Goal: Transaction & Acquisition: Purchase product/service

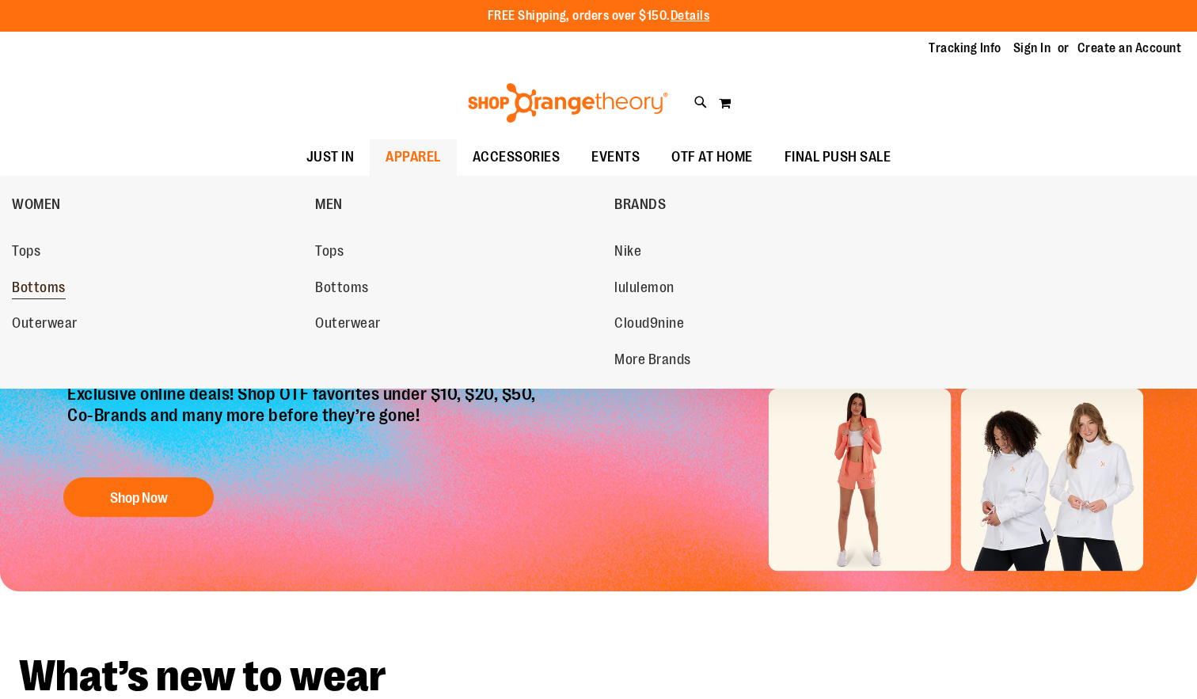
type input "**********"
click at [56, 284] on span "Bottoms" at bounding box center [39, 290] width 54 height 20
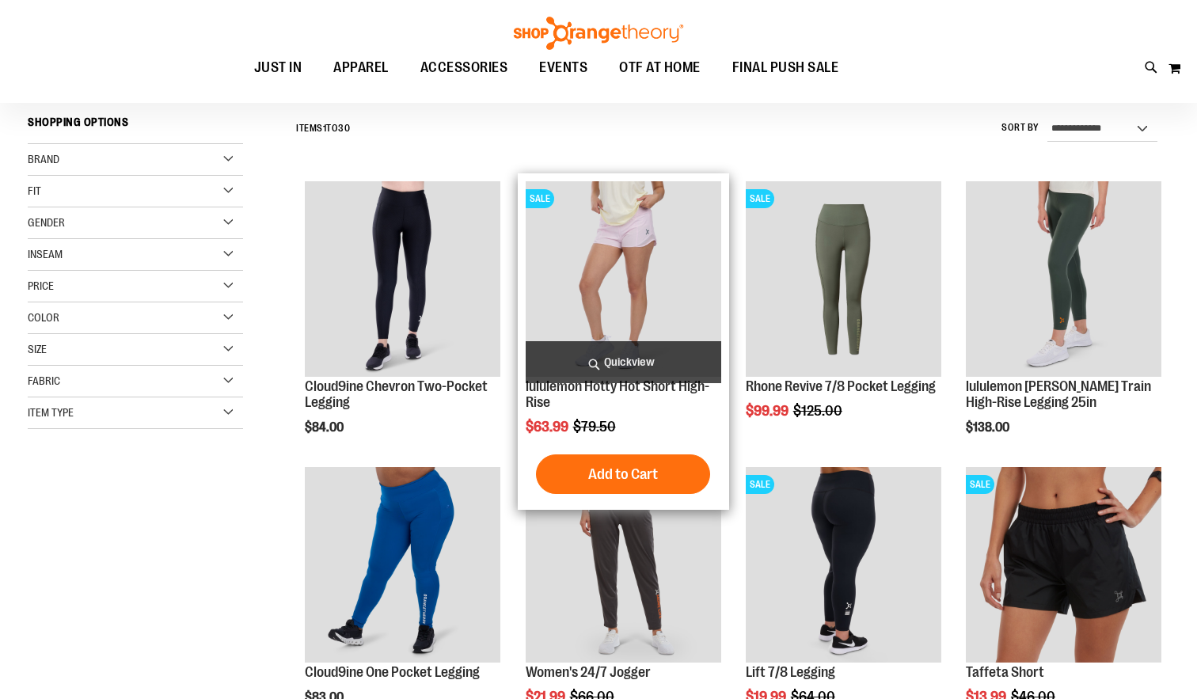
scroll to position [165, 0]
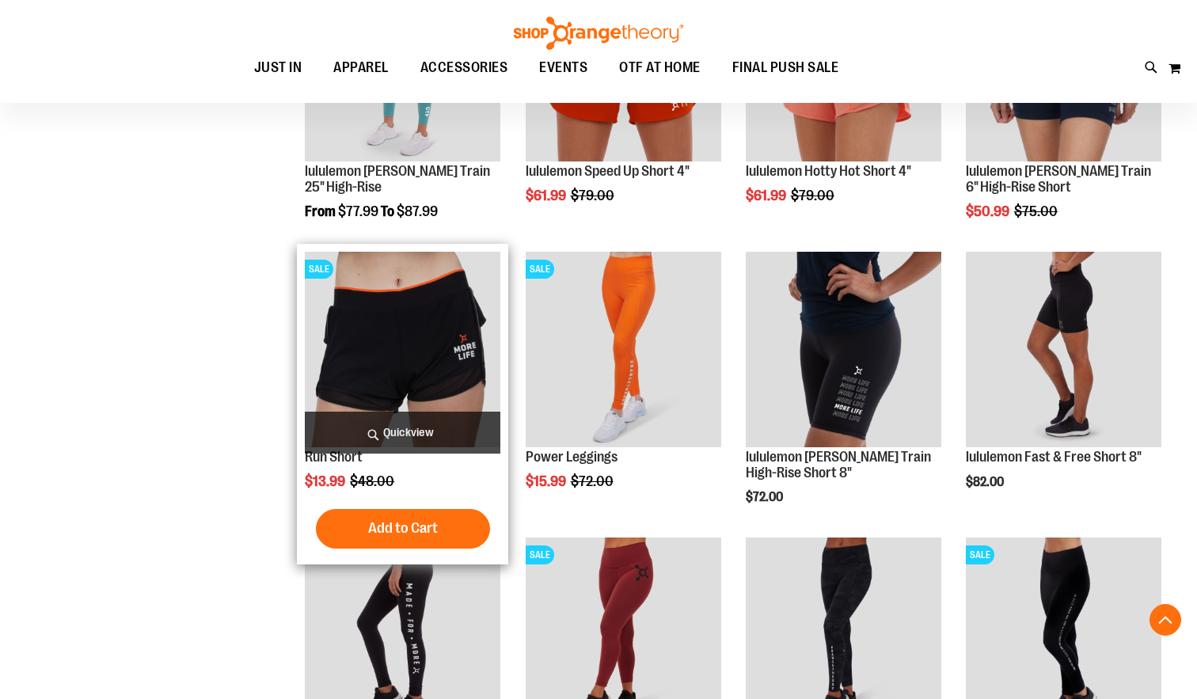
scroll to position [1215, 0]
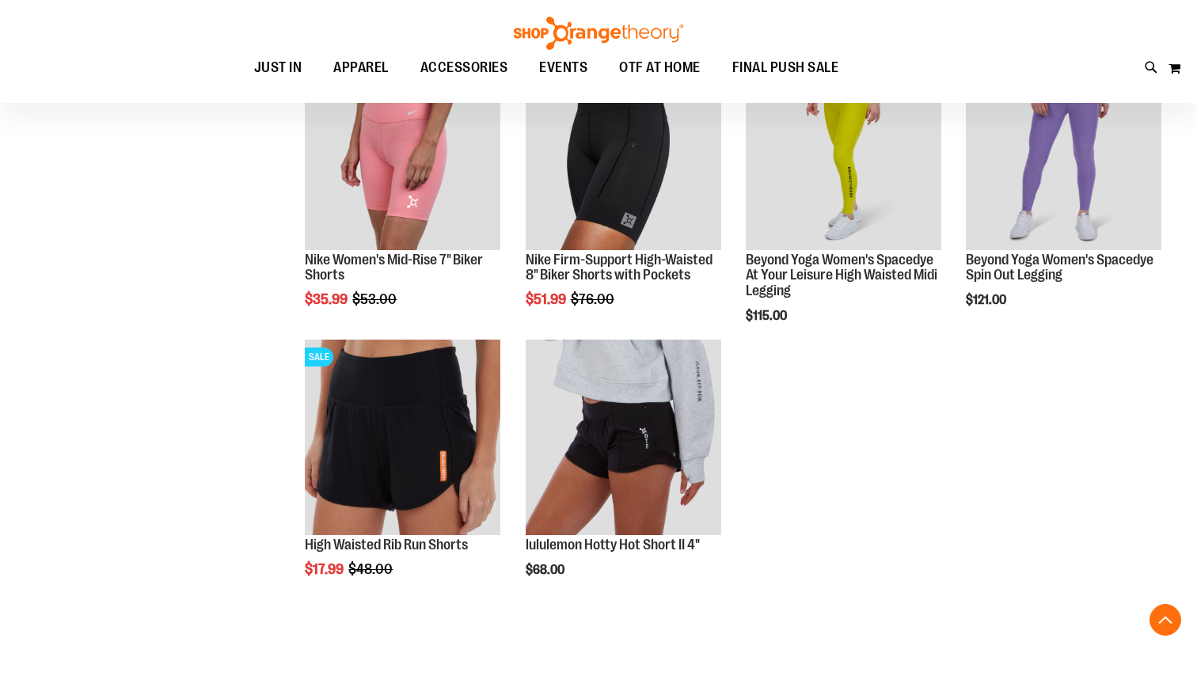
scroll to position [1618, 0]
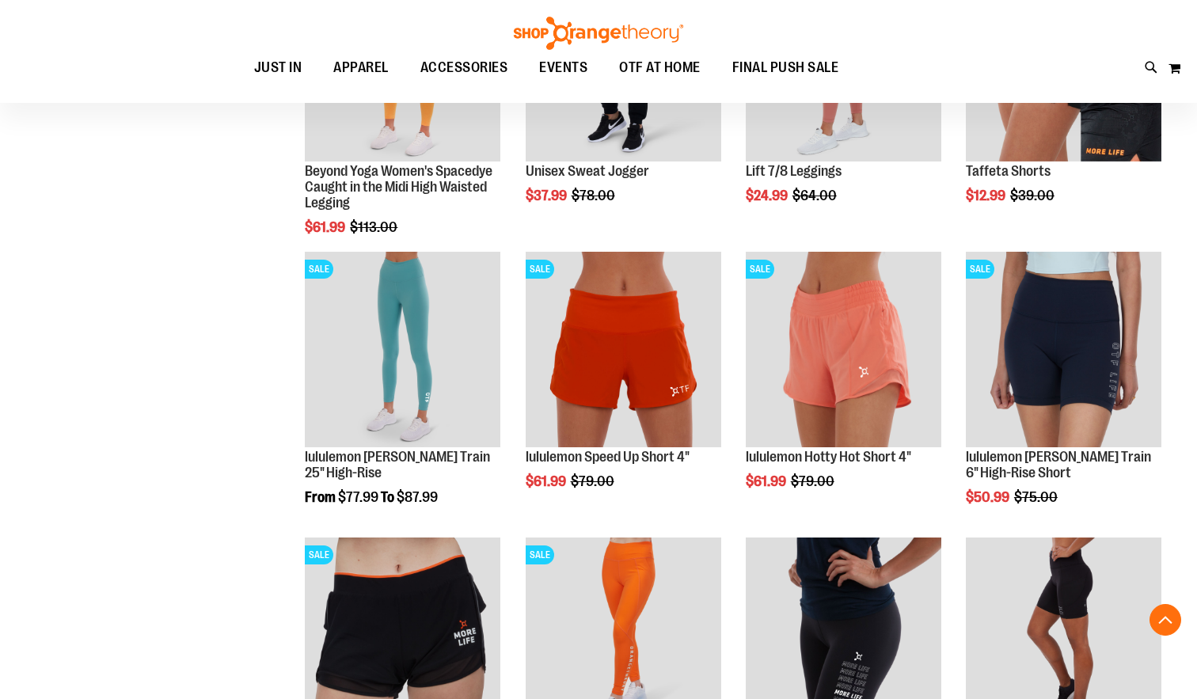
scroll to position [13, 0]
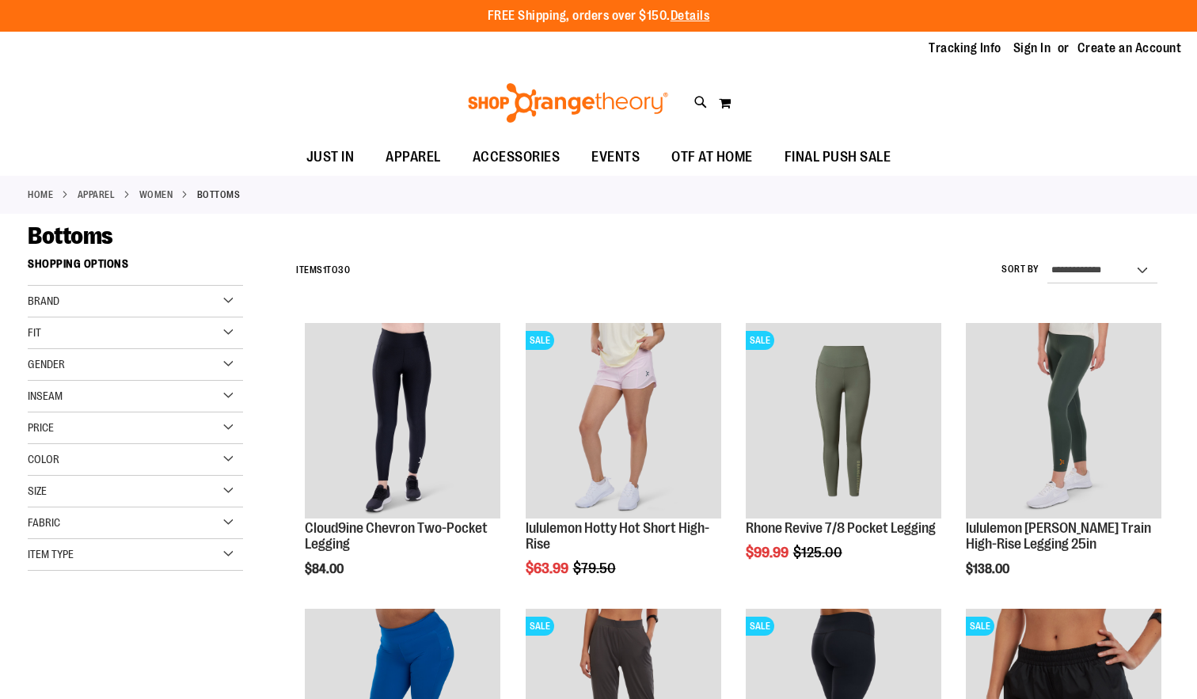
type input "**********"
click at [225, 309] on div "Brand" at bounding box center [135, 302] width 215 height 32
click at [92, 352] on link "lululemon" at bounding box center [127, 350] width 207 height 17
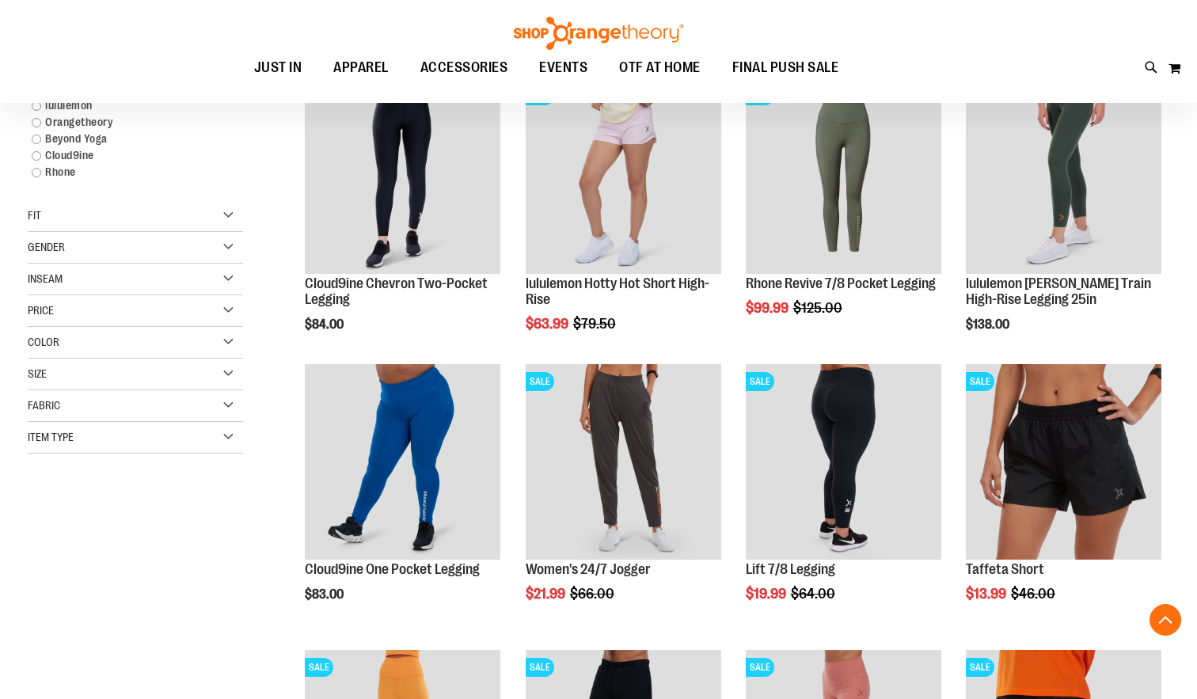
scroll to position [250, 0]
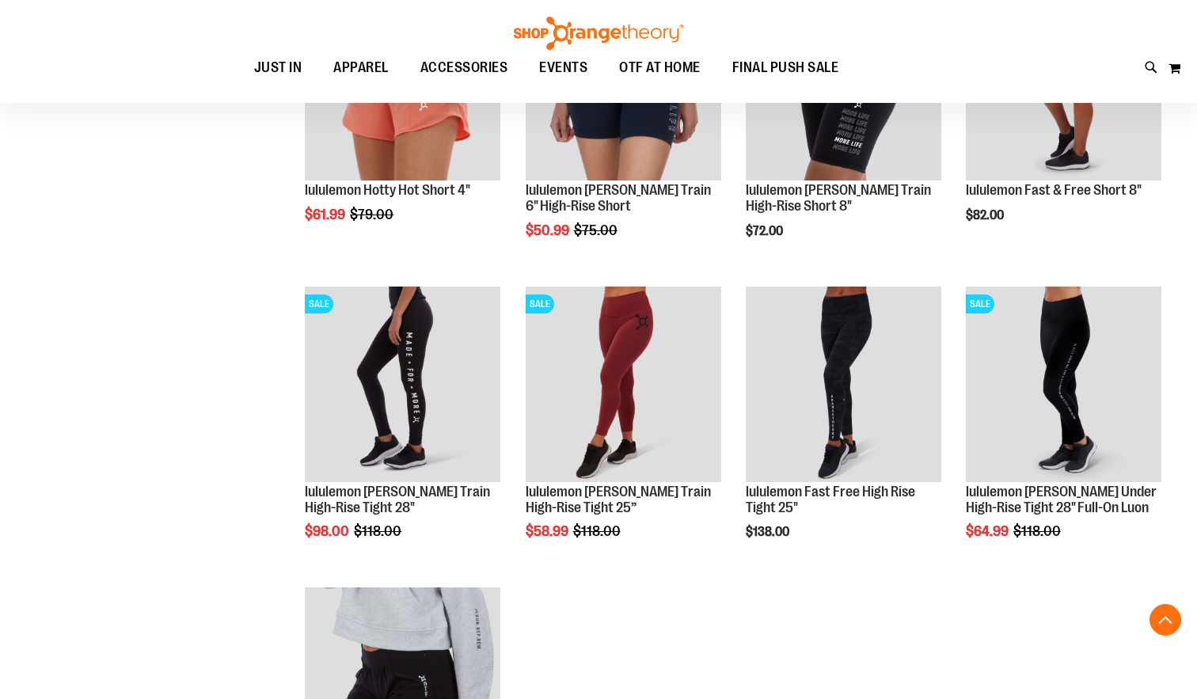
scroll to position [638, 0]
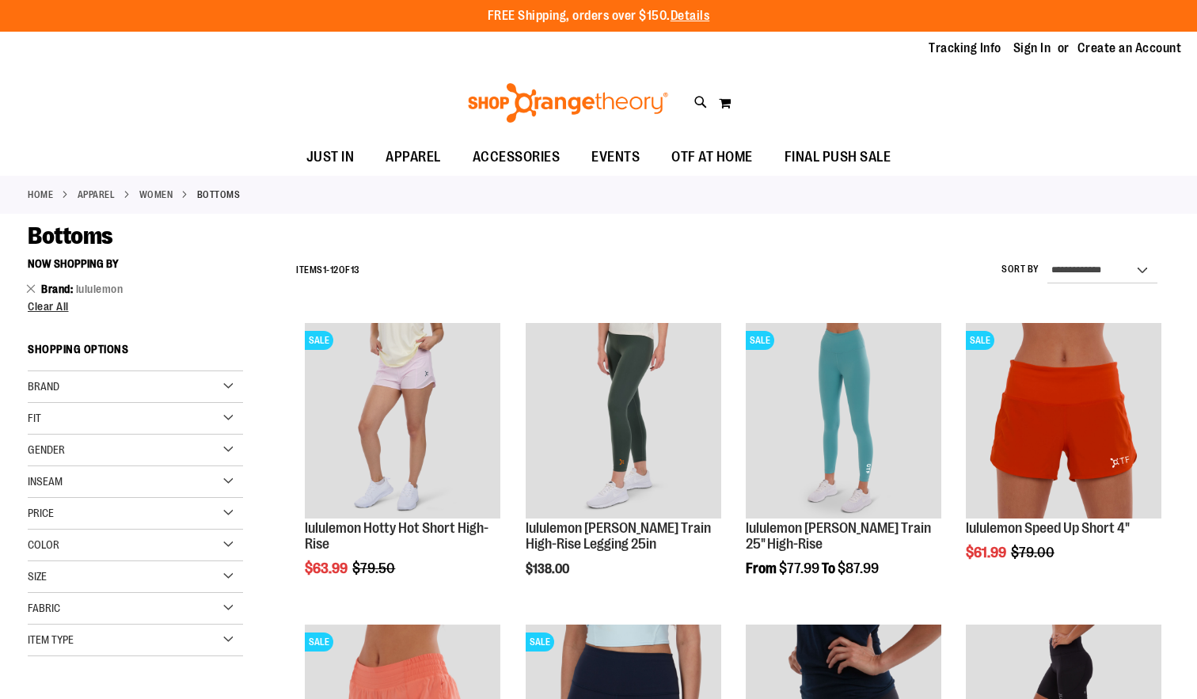
click at [162, 196] on link "WOMEN" at bounding box center [156, 195] width 34 height 14
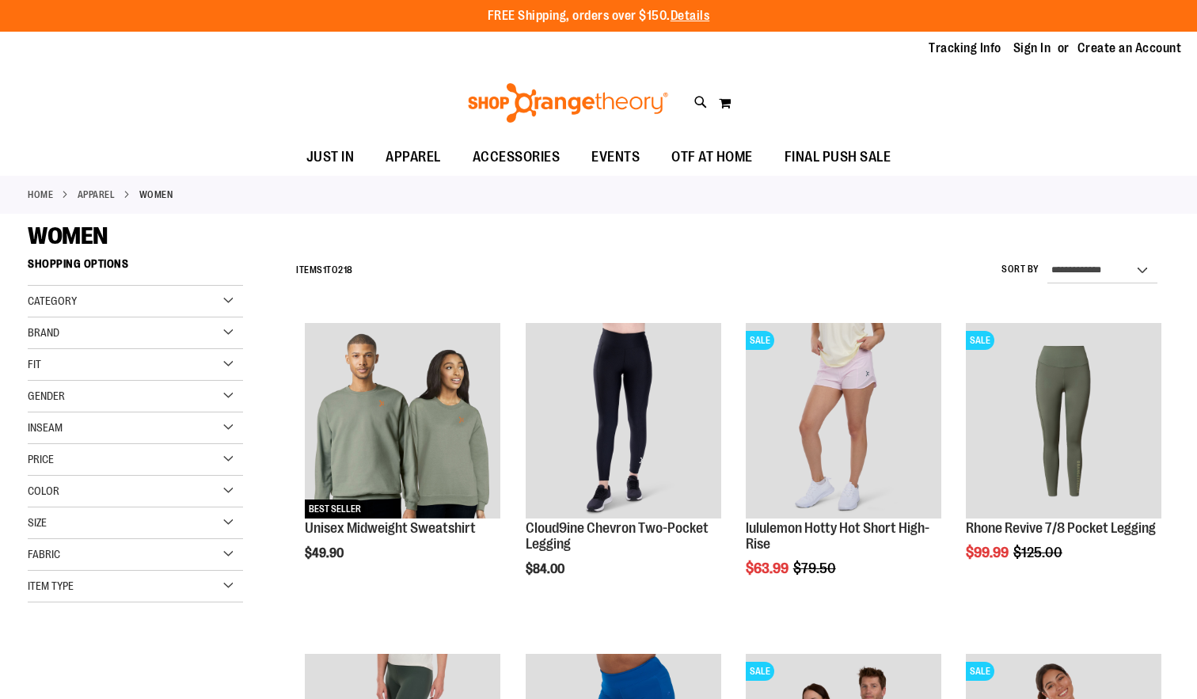
type input "**********"
click at [226, 299] on div "Category" at bounding box center [135, 302] width 215 height 32
click at [67, 369] on link "Outerwear" at bounding box center [127, 367] width 207 height 17
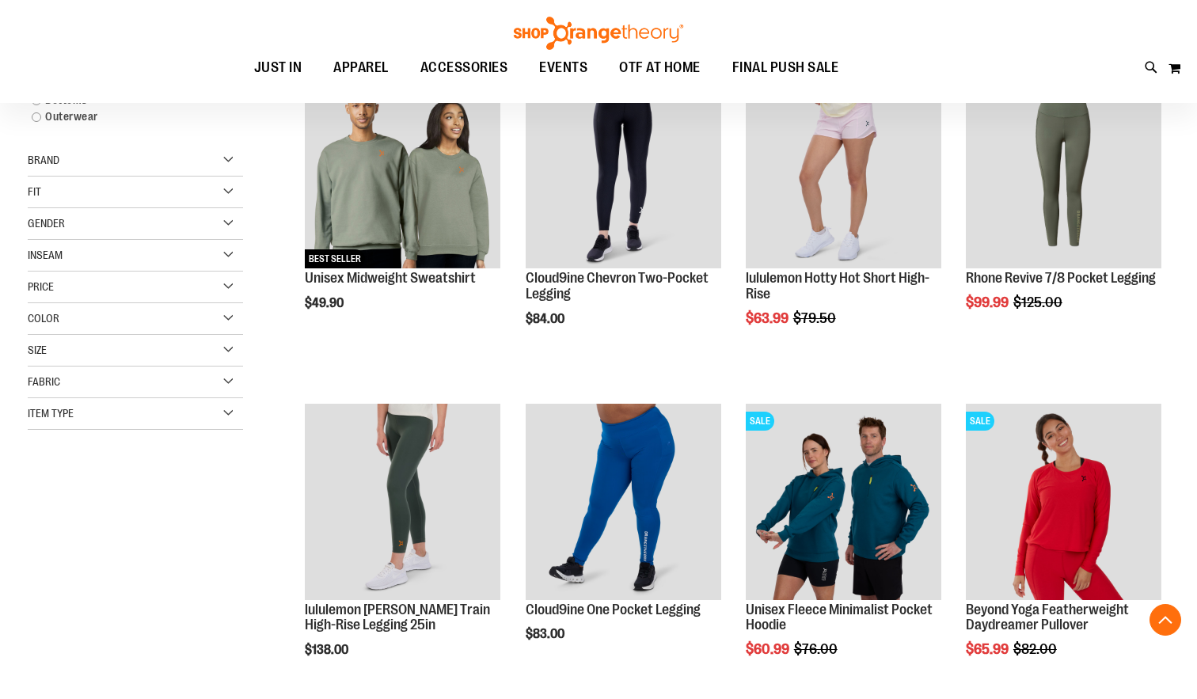
scroll to position [250, 0]
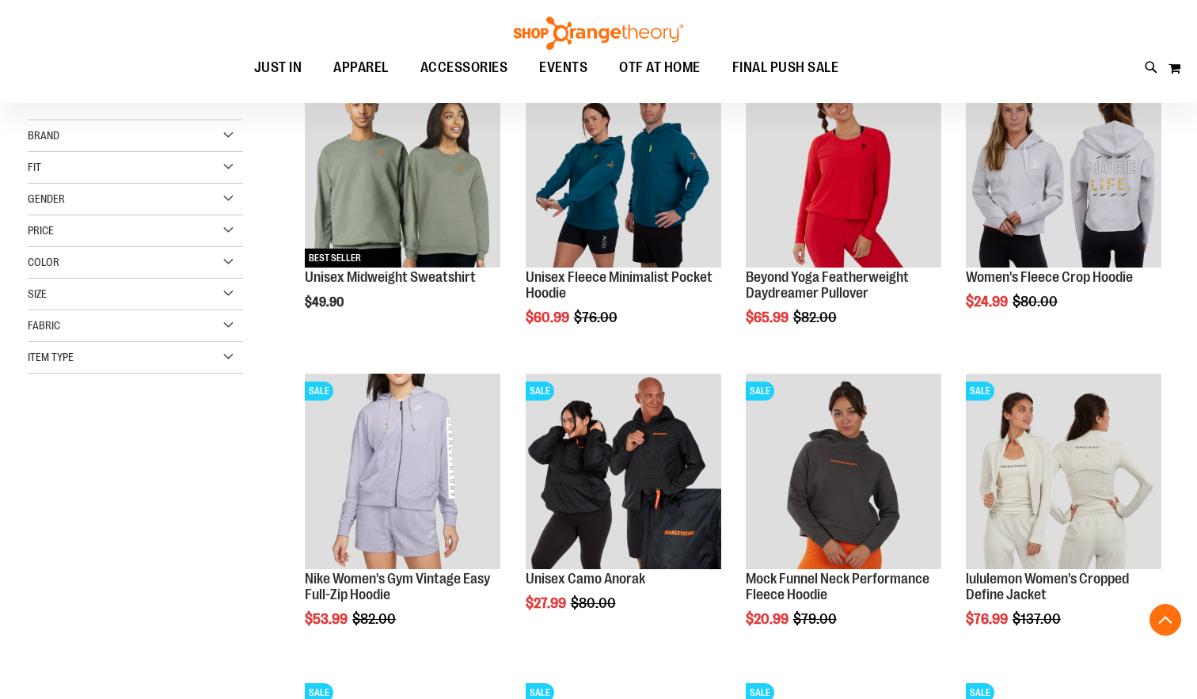
click at [228, 294] on div "Size" at bounding box center [135, 295] width 215 height 32
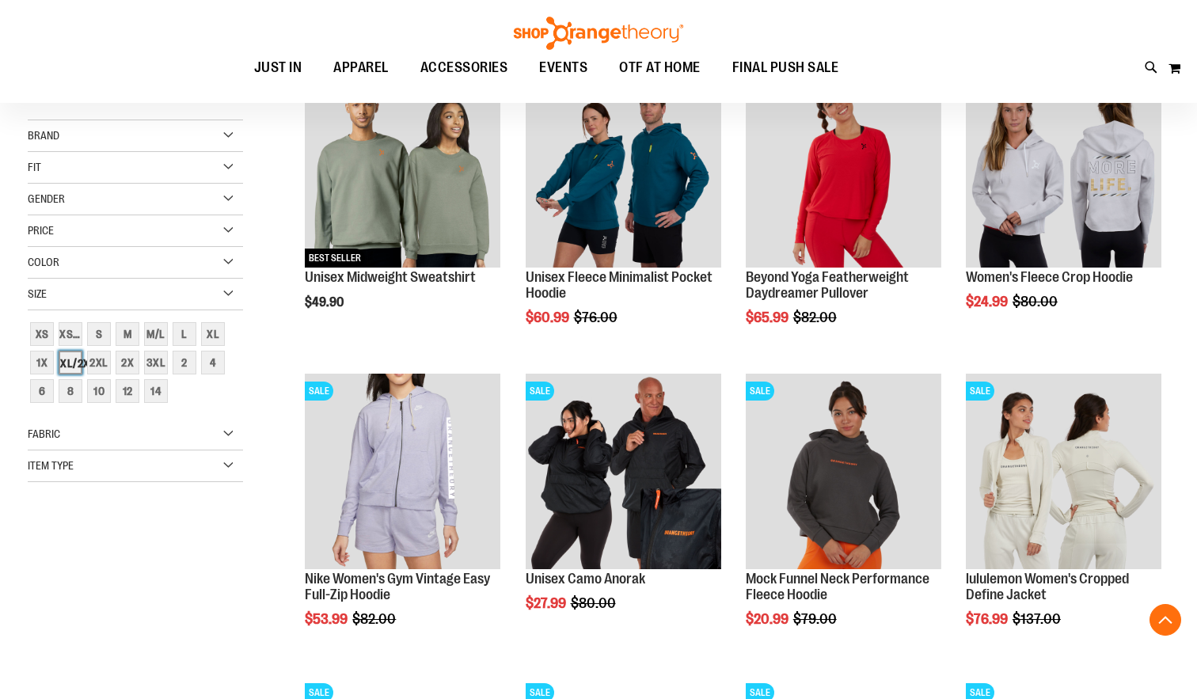
click at [70, 364] on div "XL/2XL" at bounding box center [71, 363] width 24 height 24
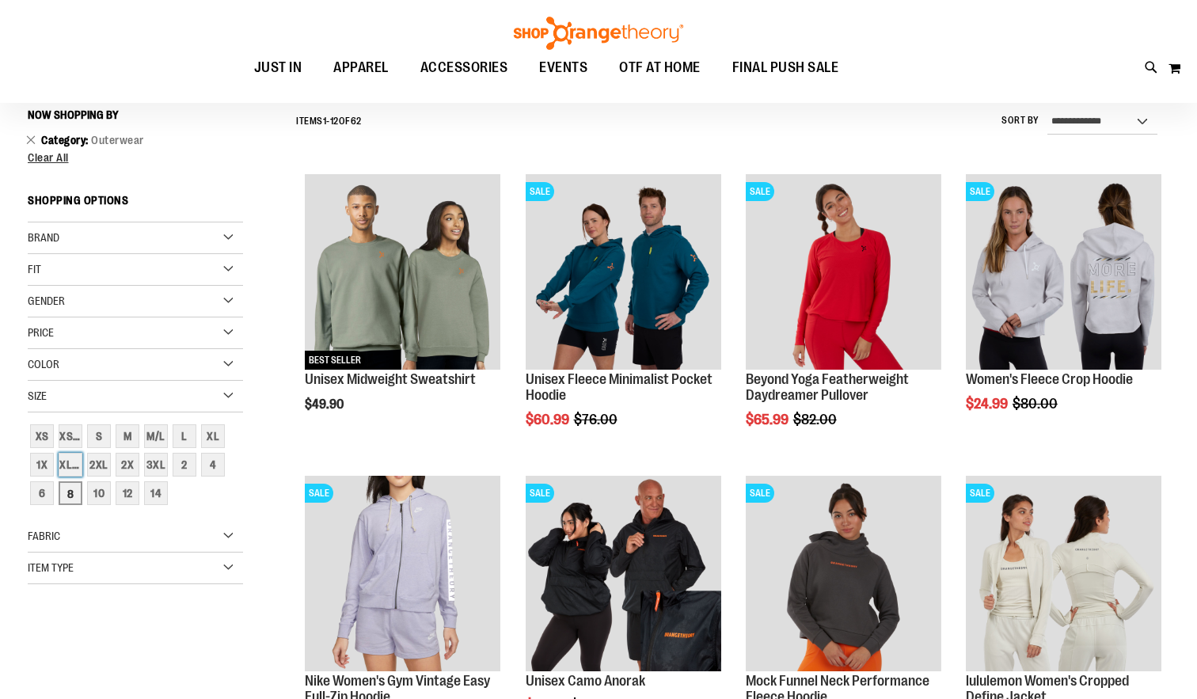
scroll to position [147, 0]
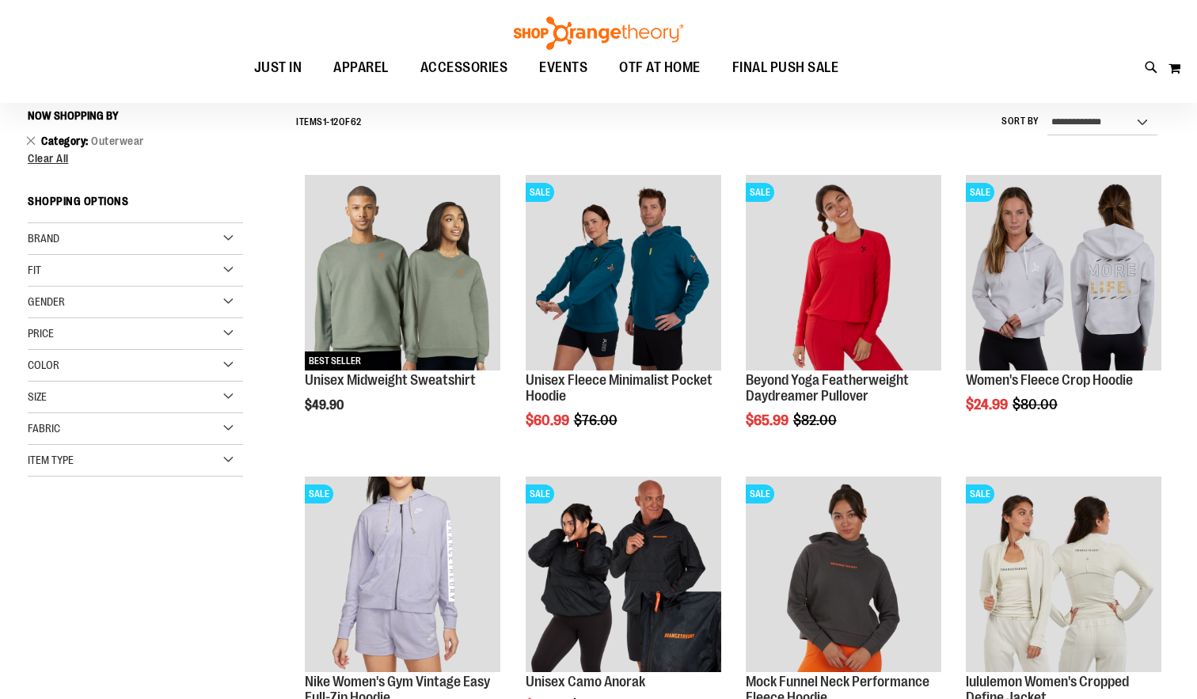
click at [233, 397] on div "Size" at bounding box center [135, 398] width 215 height 32
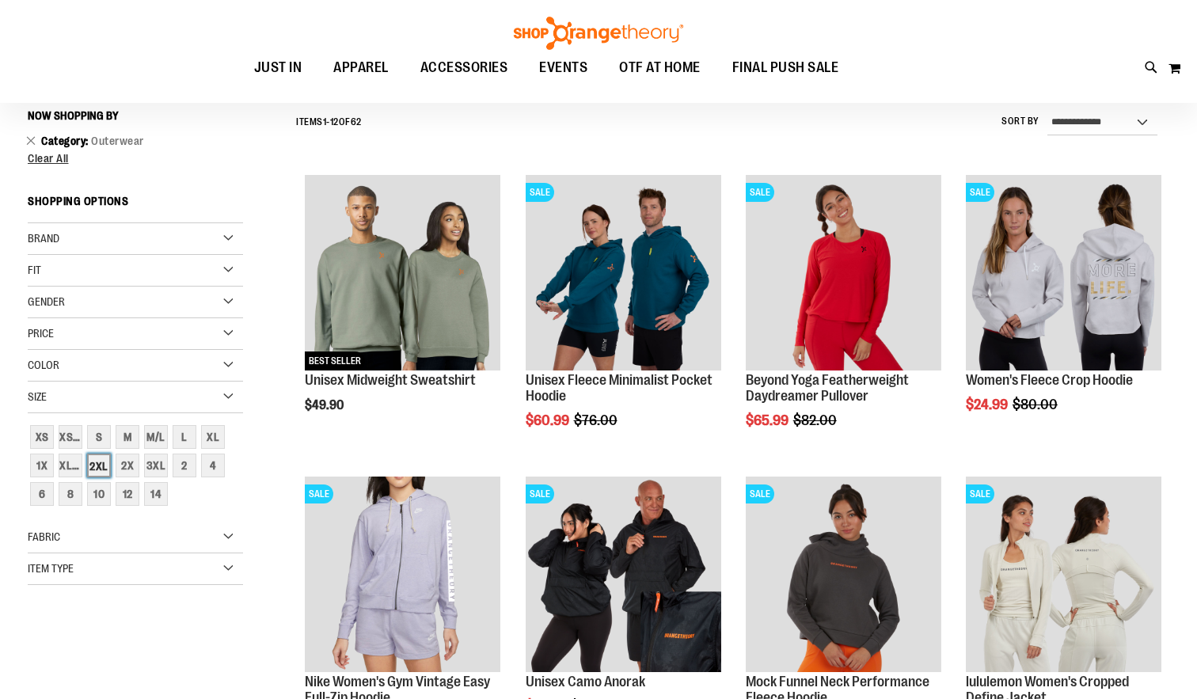
click at [105, 470] on div "2XL" at bounding box center [99, 466] width 24 height 24
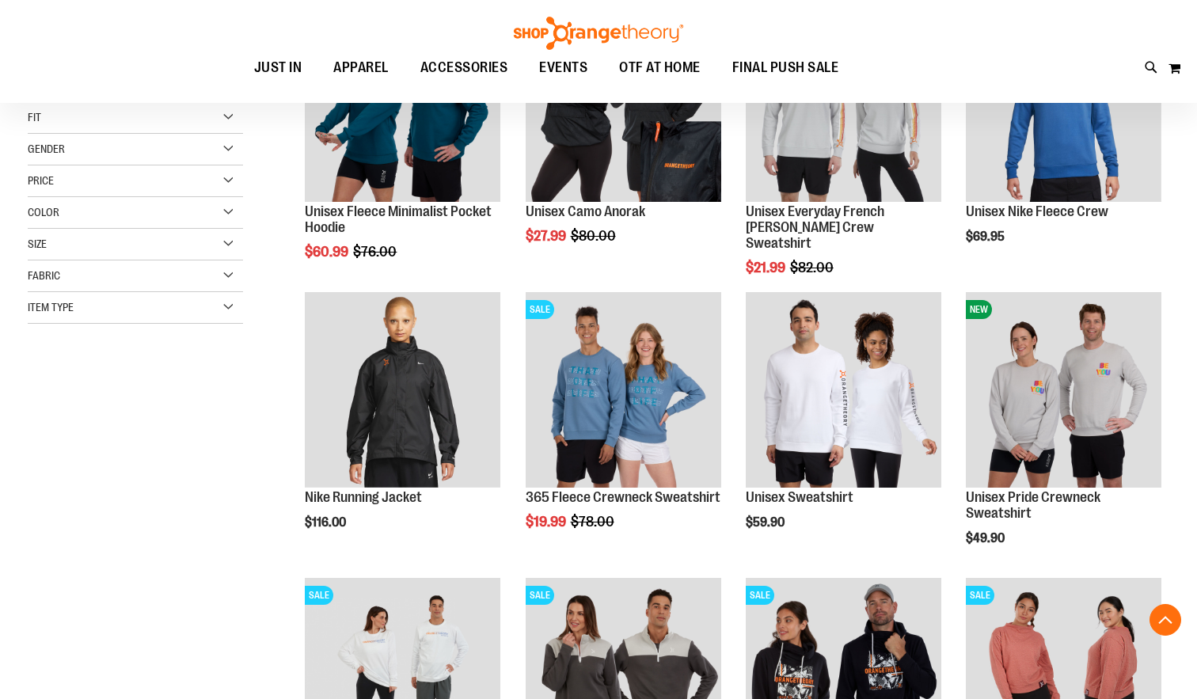
scroll to position [314, 0]
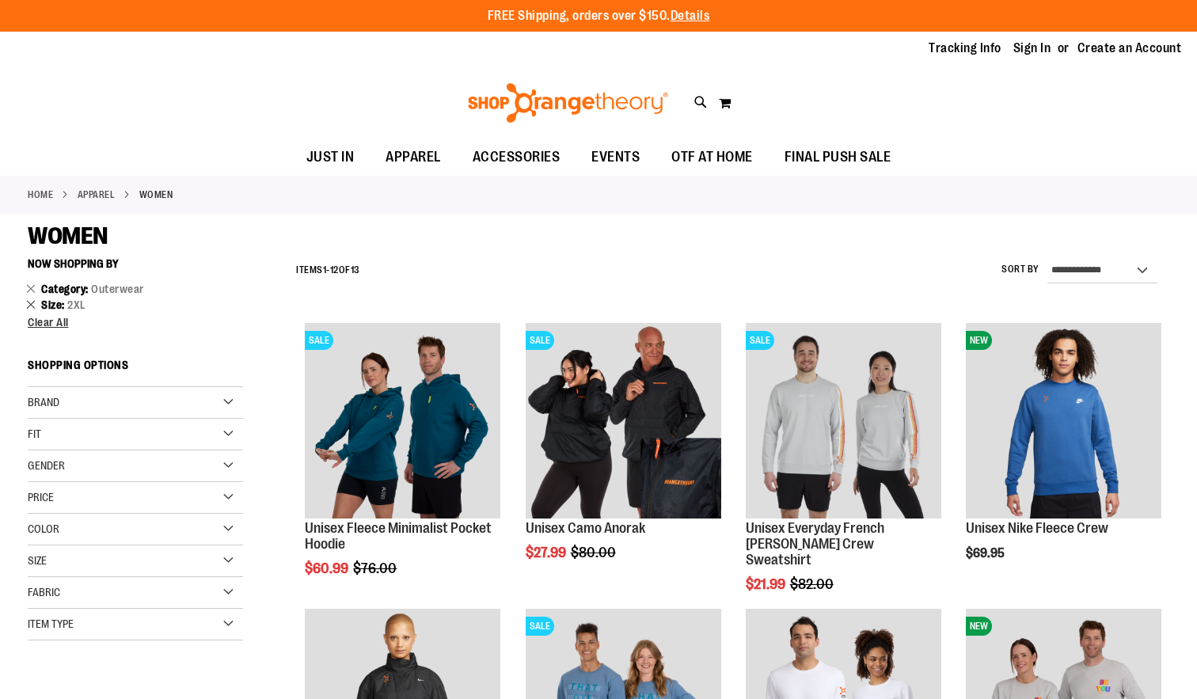
click at [31, 304] on link "Remove This Item" at bounding box center [31, 304] width 10 height 16
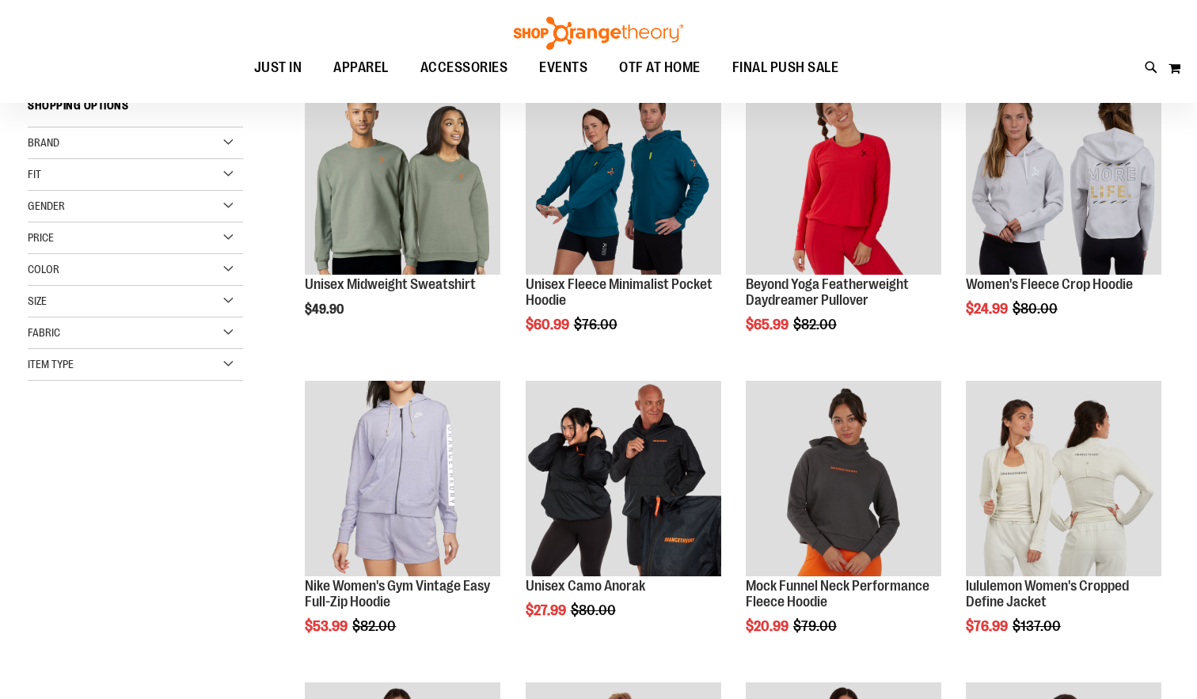
scroll to position [250, 0]
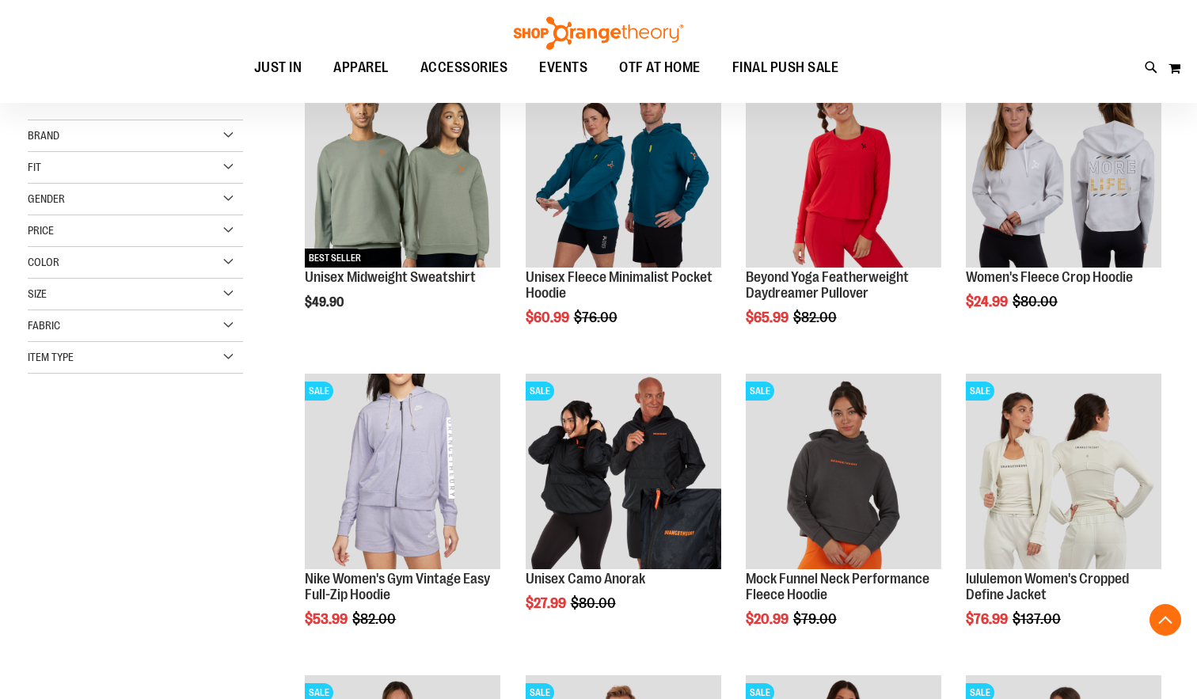
click at [224, 293] on div "Size" at bounding box center [135, 295] width 215 height 32
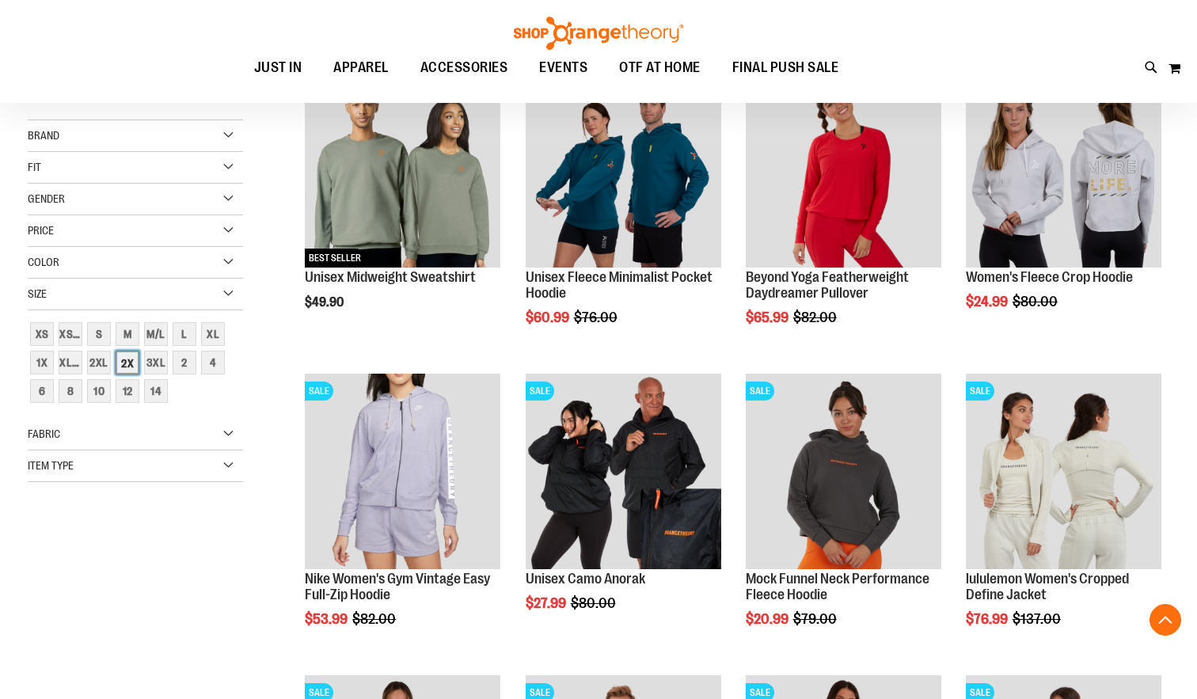
click at [130, 363] on div "2X" at bounding box center [128, 363] width 24 height 24
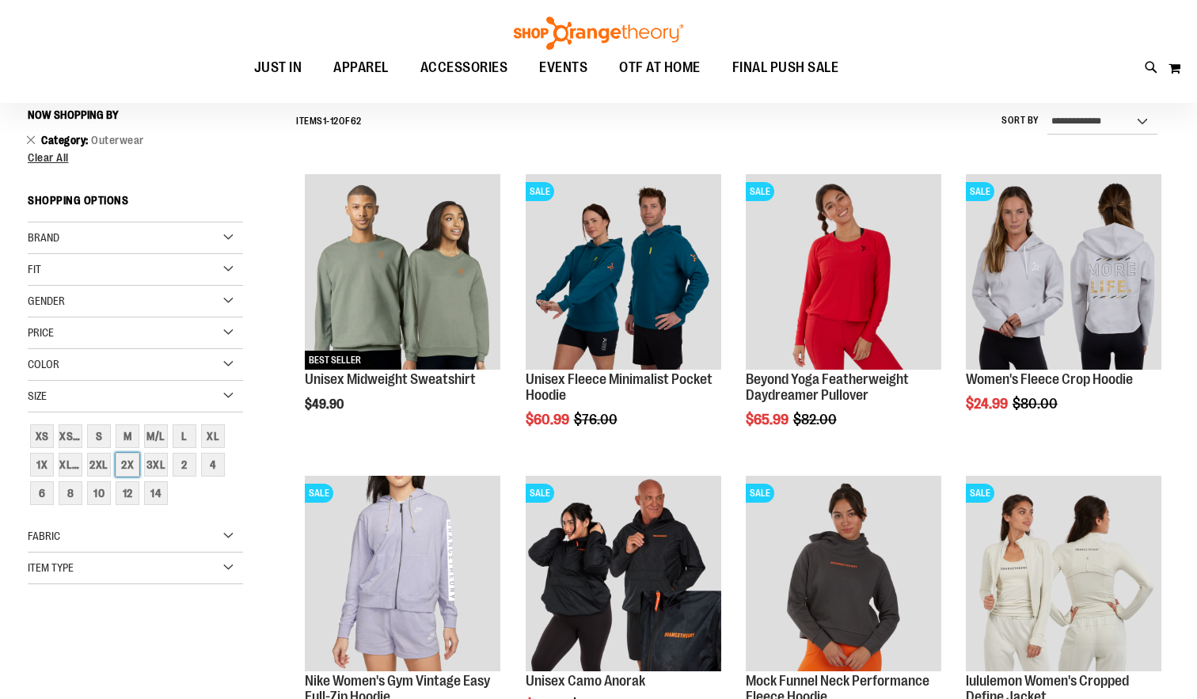
scroll to position [147, 0]
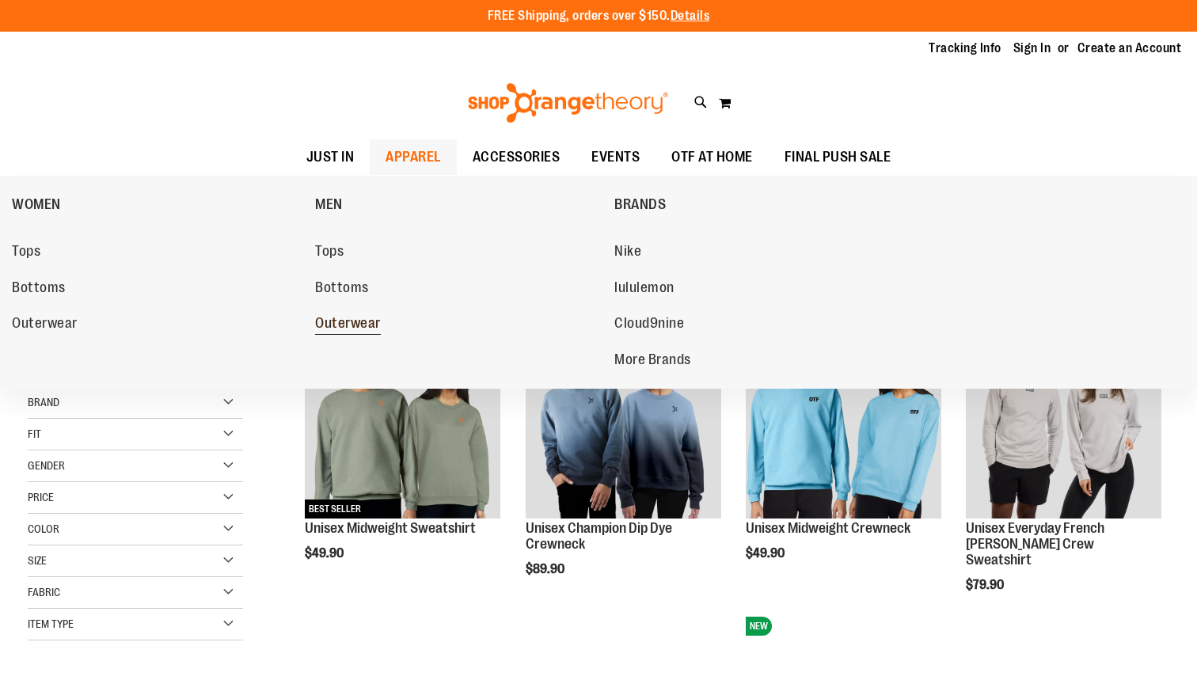
click at [348, 321] on span "Outerwear" at bounding box center [348, 325] width 66 height 20
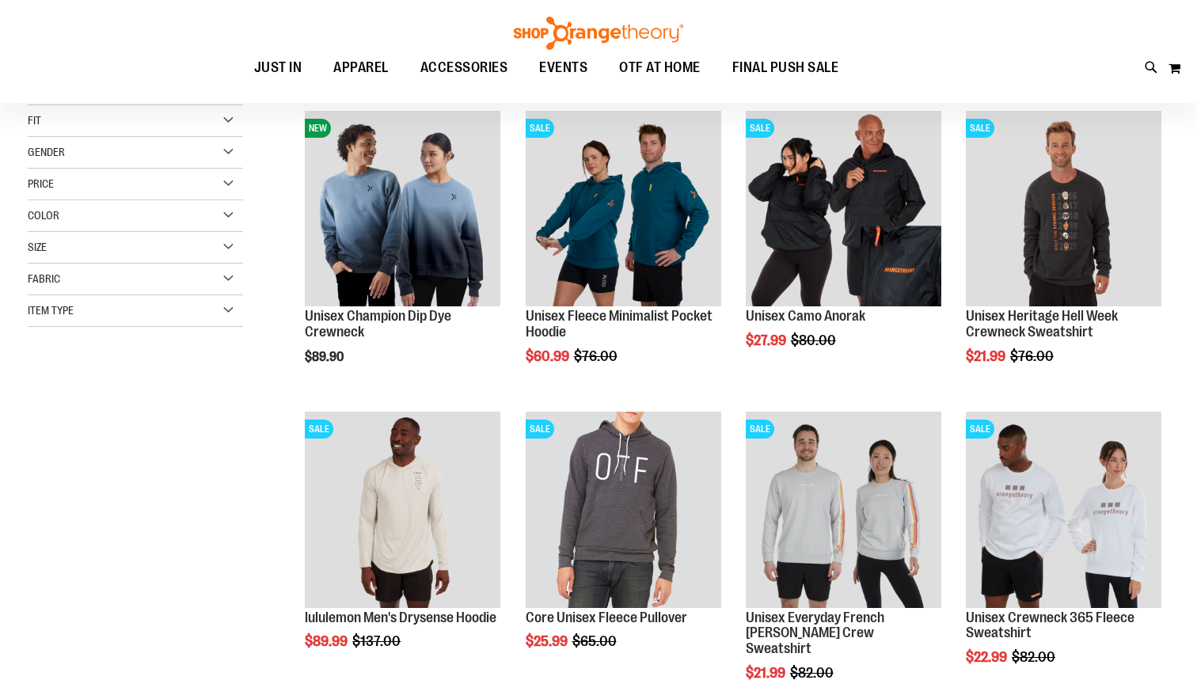
scroll to position [272, 0]
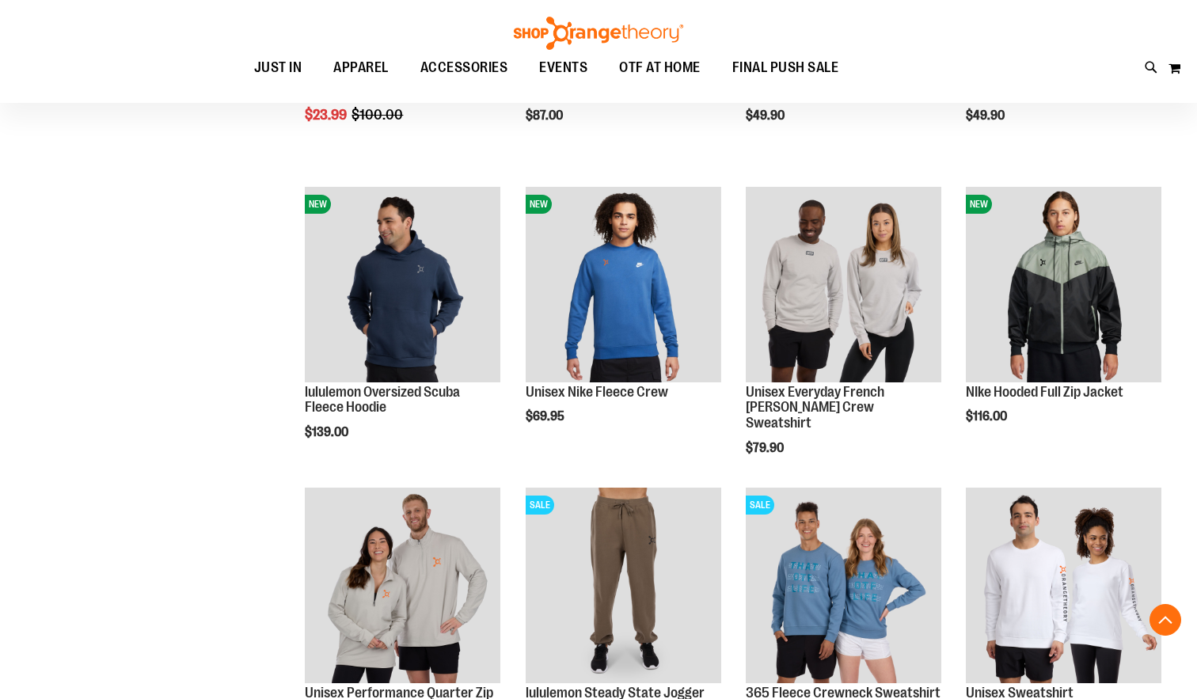
scroll to position [1254, 0]
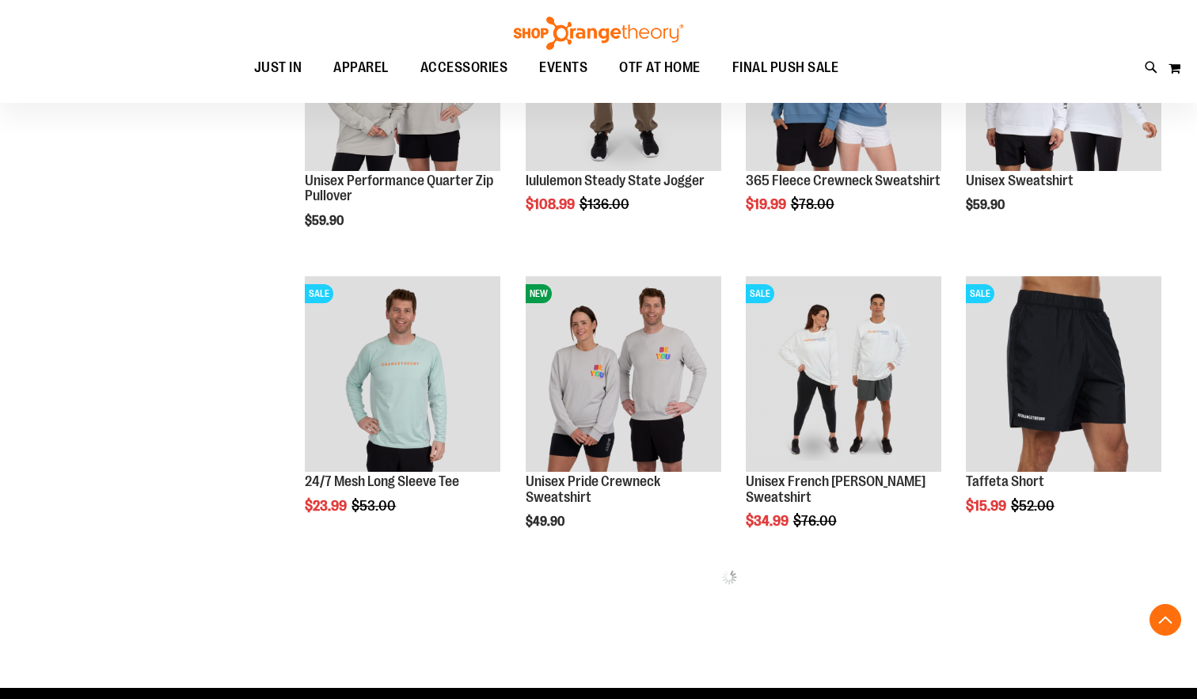
scroll to position [1604, 0]
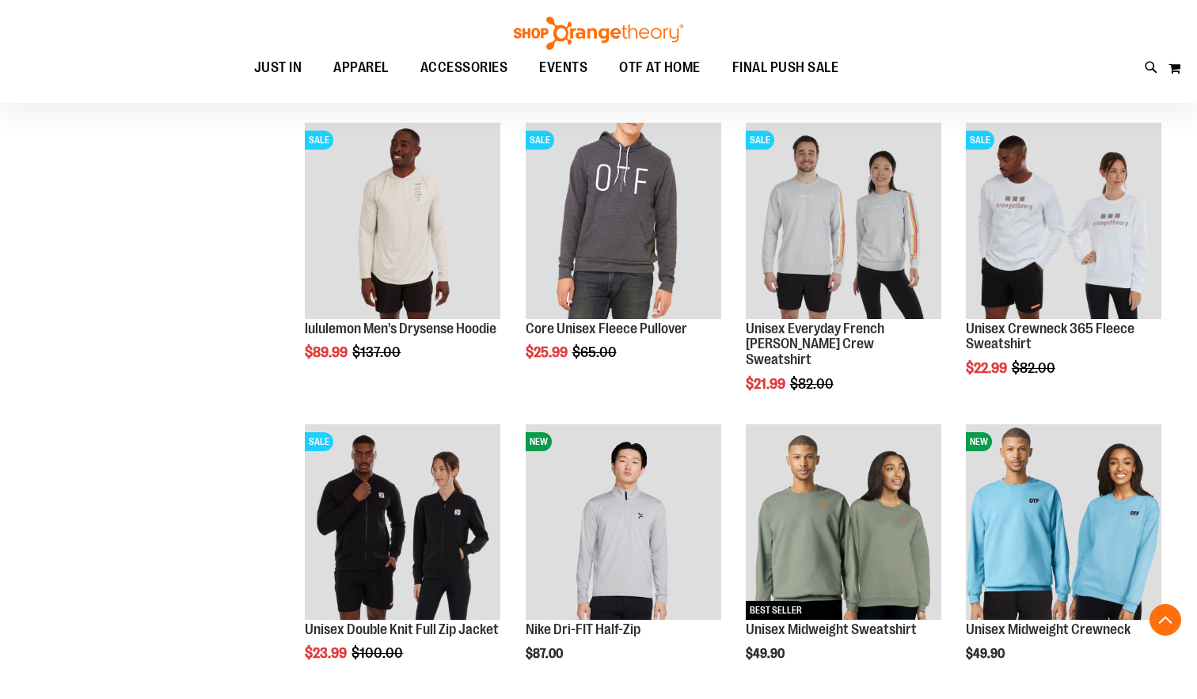
scroll to position [511, 0]
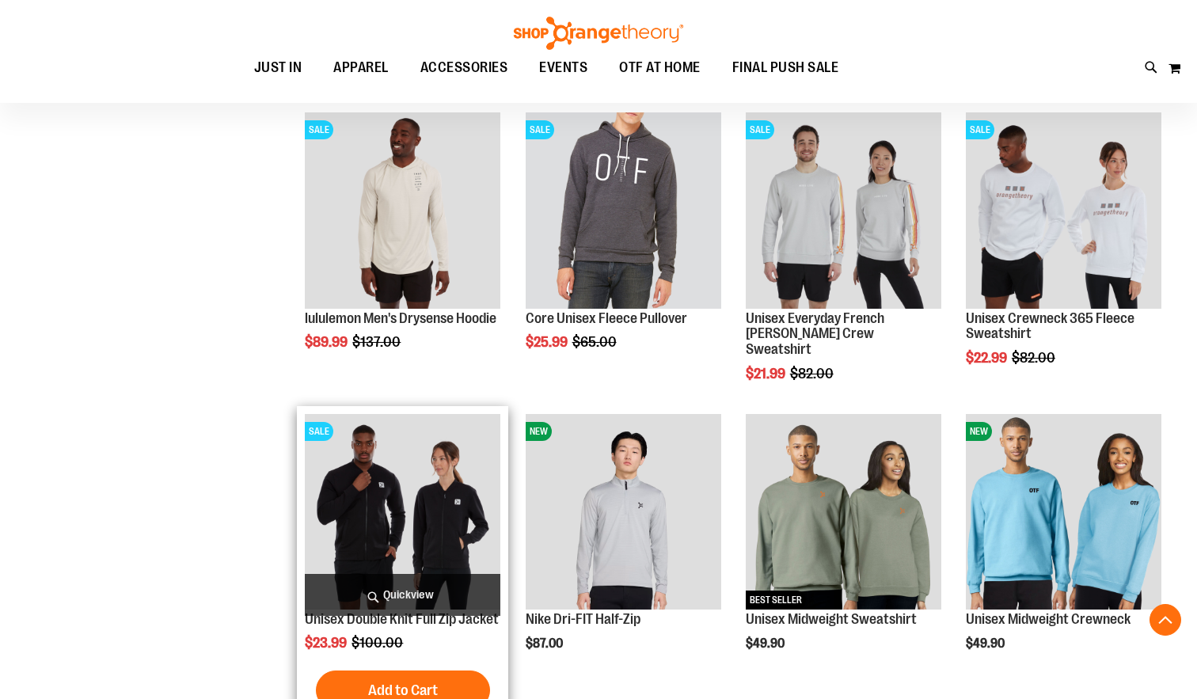
type input "**********"
click at [372, 511] on img "product" at bounding box center [403, 512] width 196 height 196
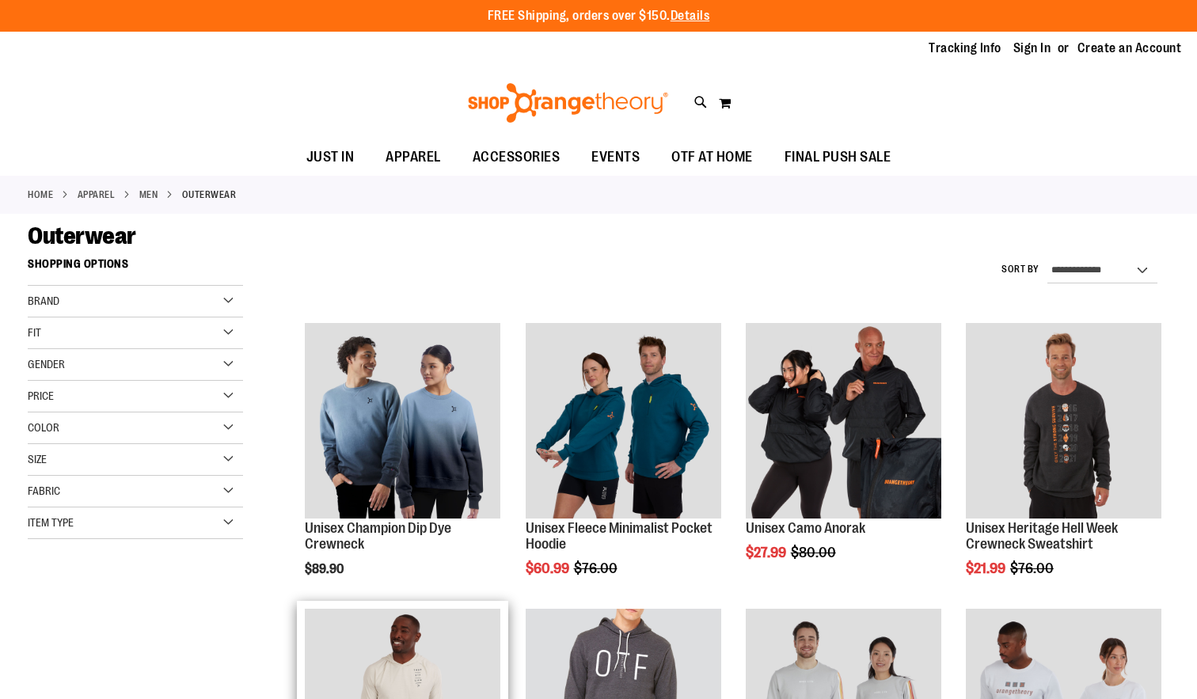
scroll to position [610, 0]
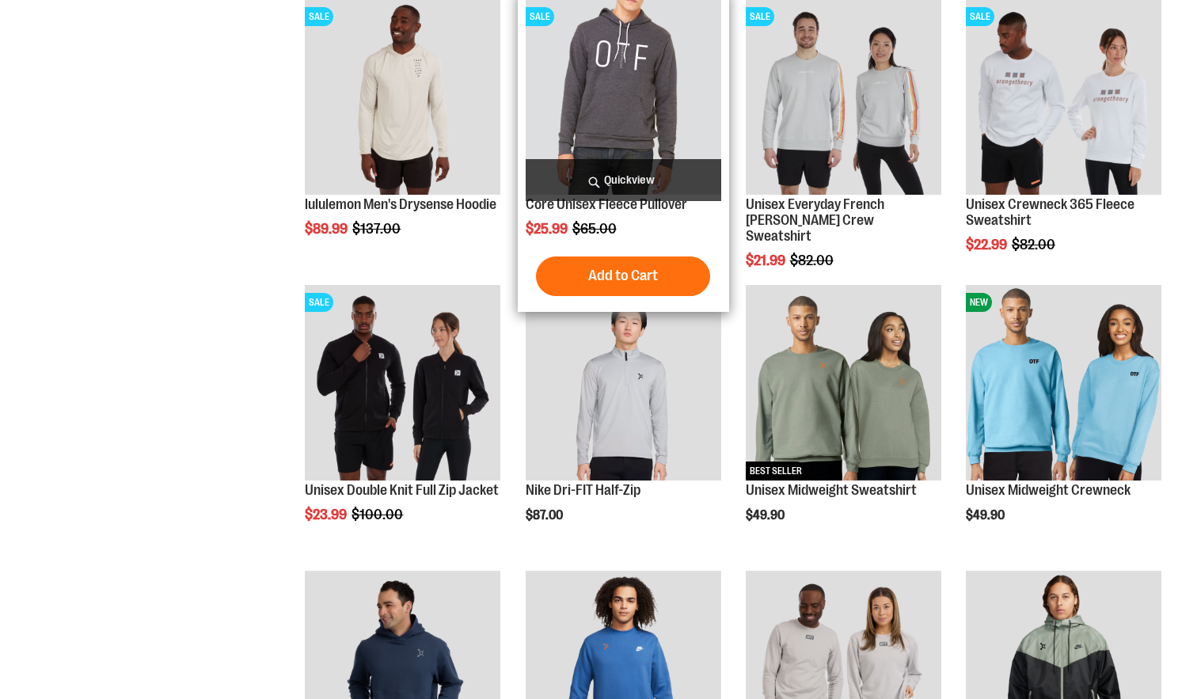
type input "**********"
click at [630, 86] on img "product" at bounding box center [624, 97] width 196 height 196
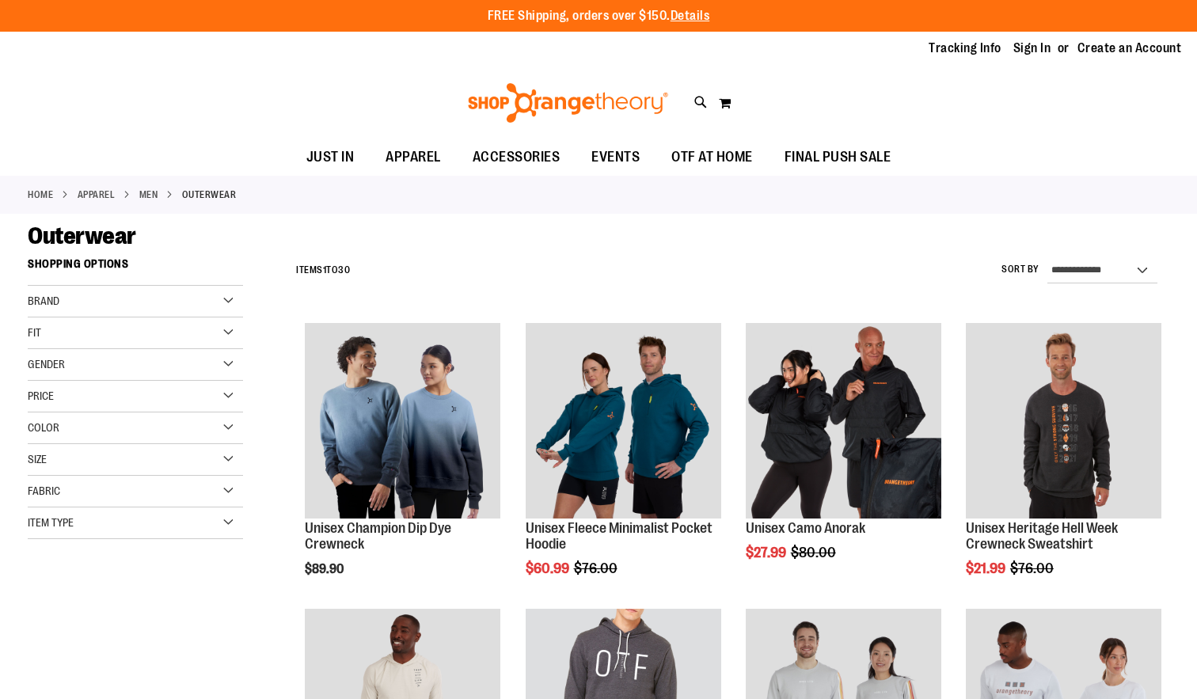
scroll to position [610, 0]
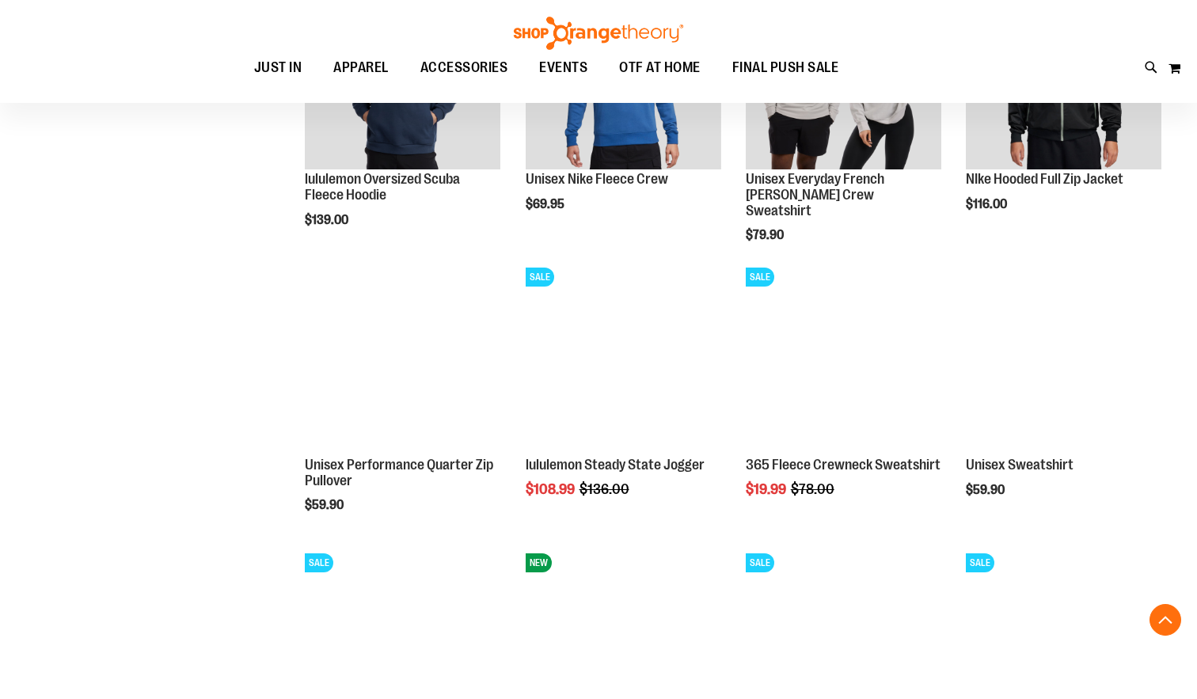
scroll to position [1300, 0]
